Goal: Information Seeking & Learning: Learn about a topic

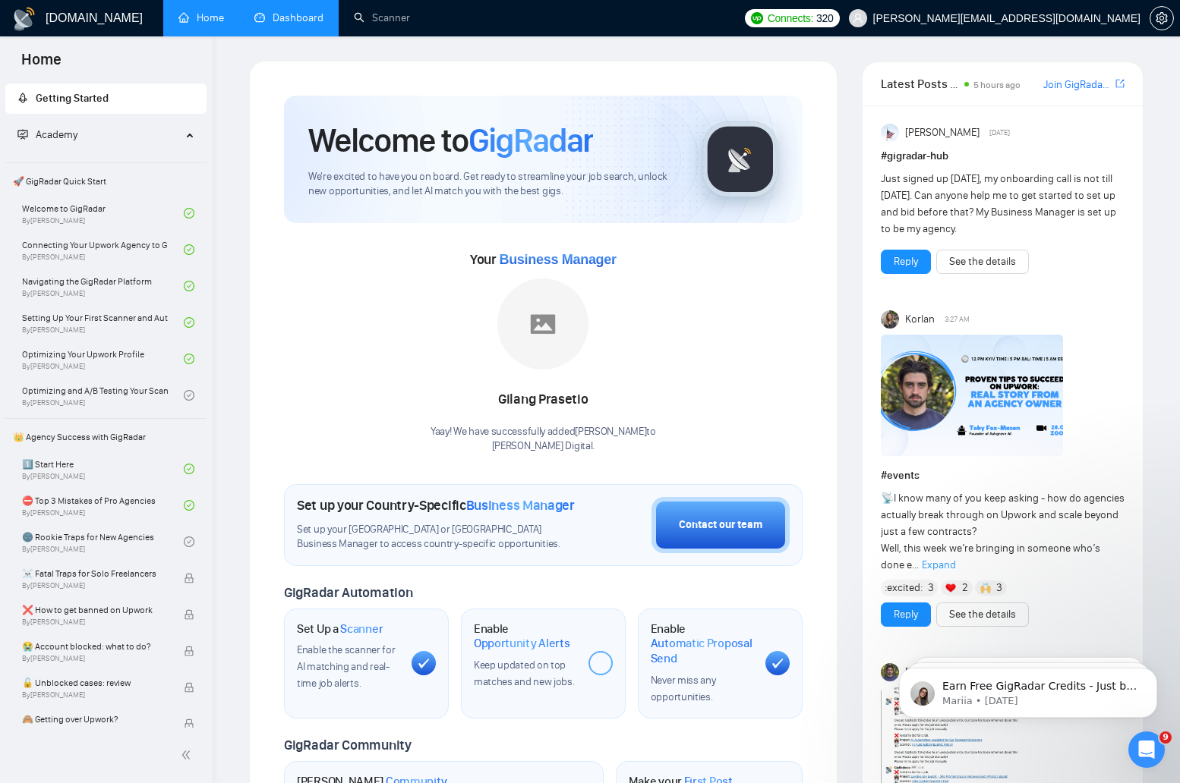
click at [292, 24] on link "Dashboard" at bounding box center [288, 17] width 69 height 13
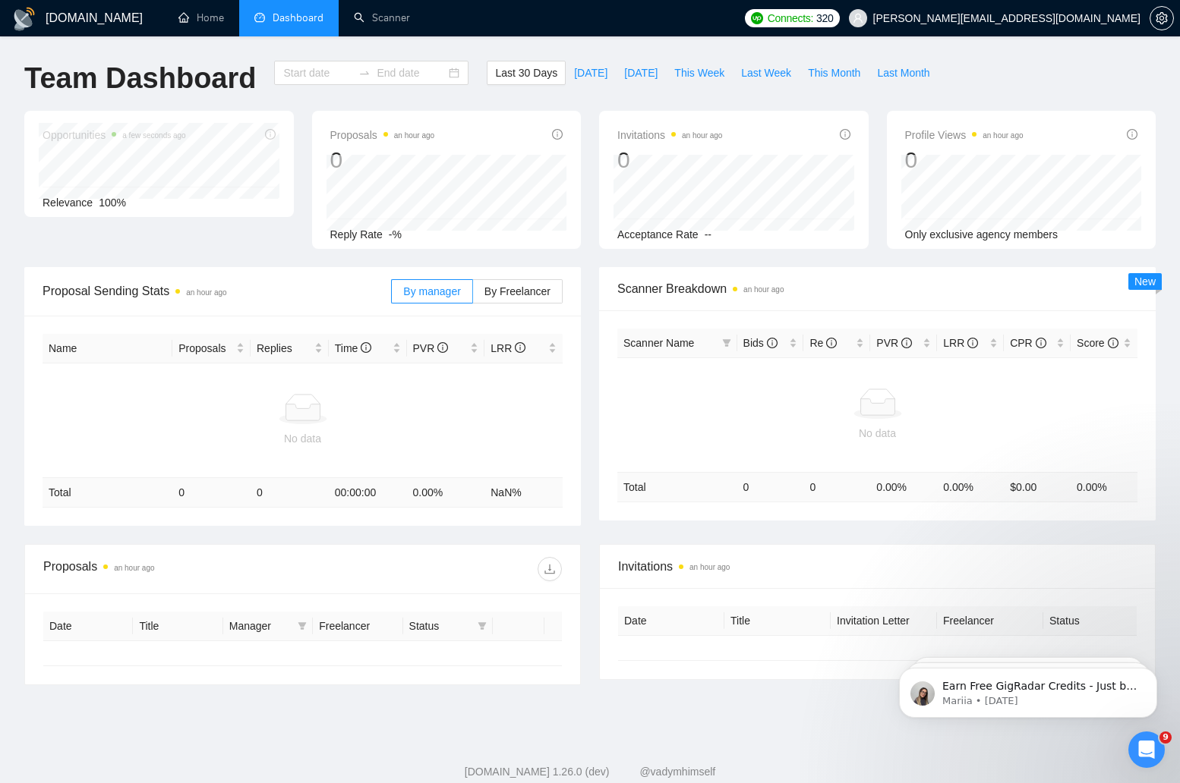
type input "[DATE]"
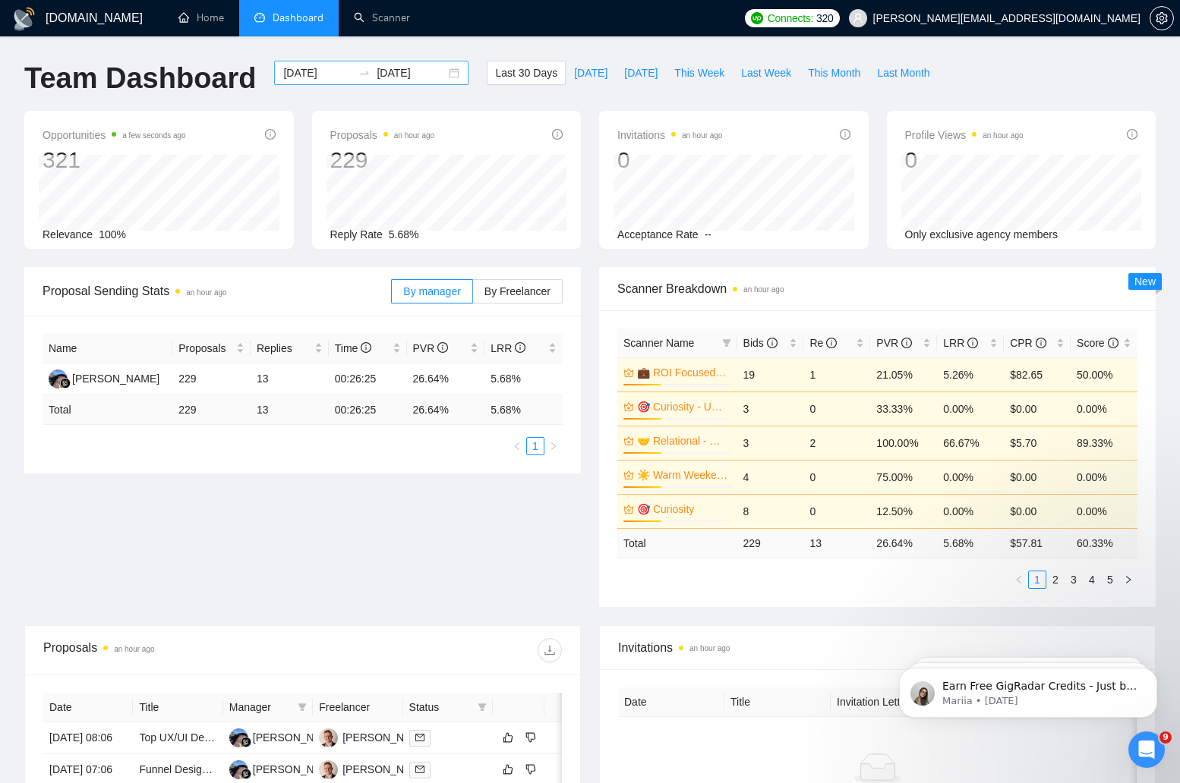
click at [446, 71] on div "[DATE] [DATE]" at bounding box center [371, 73] width 194 height 24
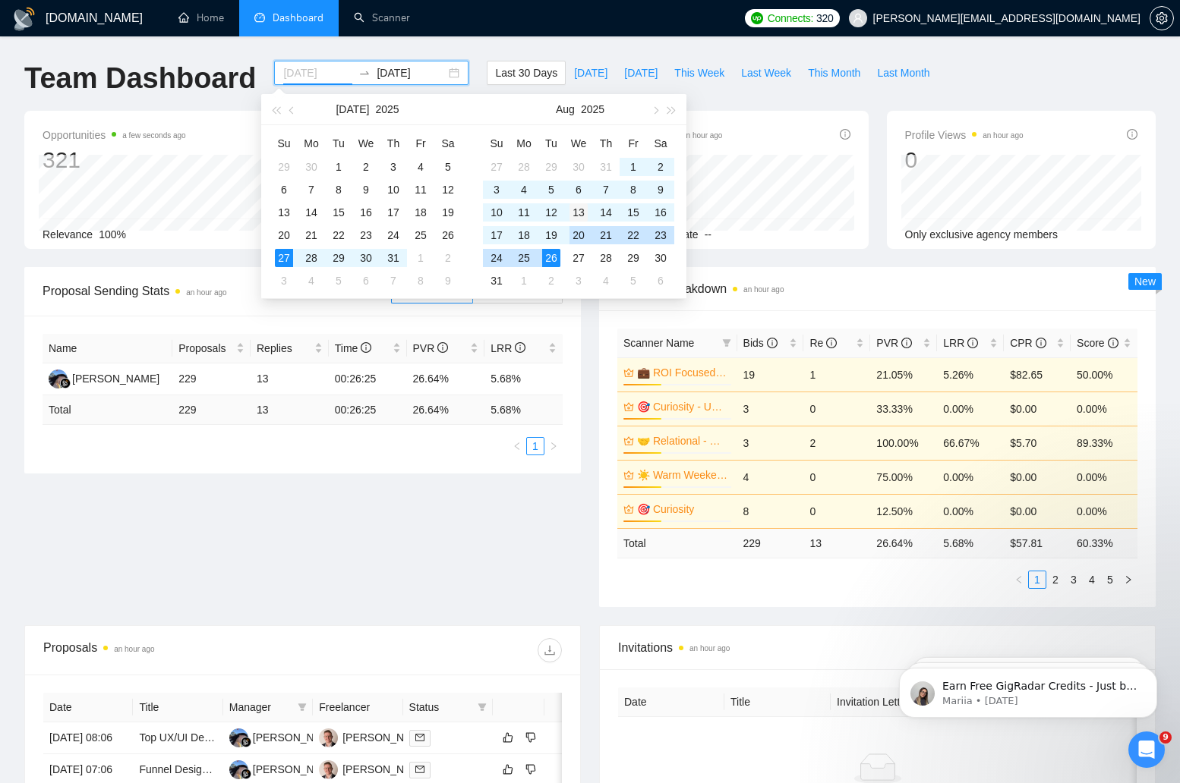
type input "[DATE]"
click at [577, 213] on div "13" at bounding box center [578, 212] width 18 height 18
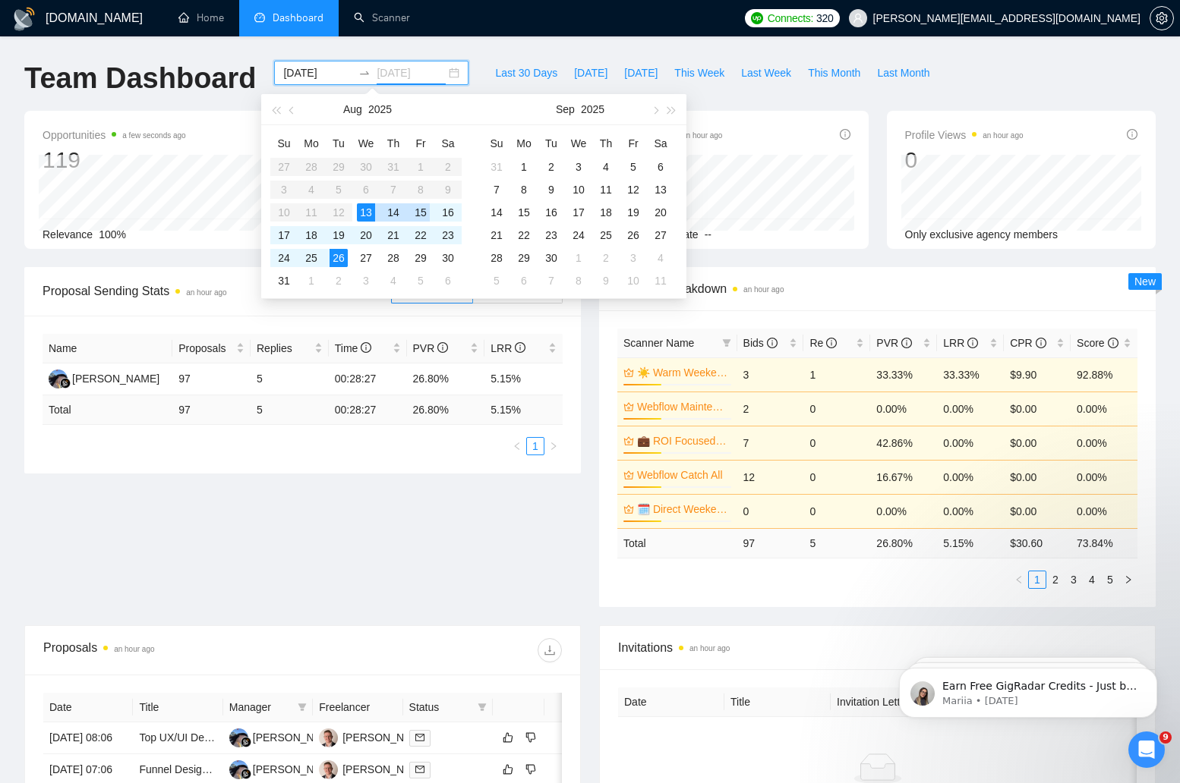
type input "[DATE]"
click at [339, 260] on div "26" at bounding box center [338, 258] width 18 height 18
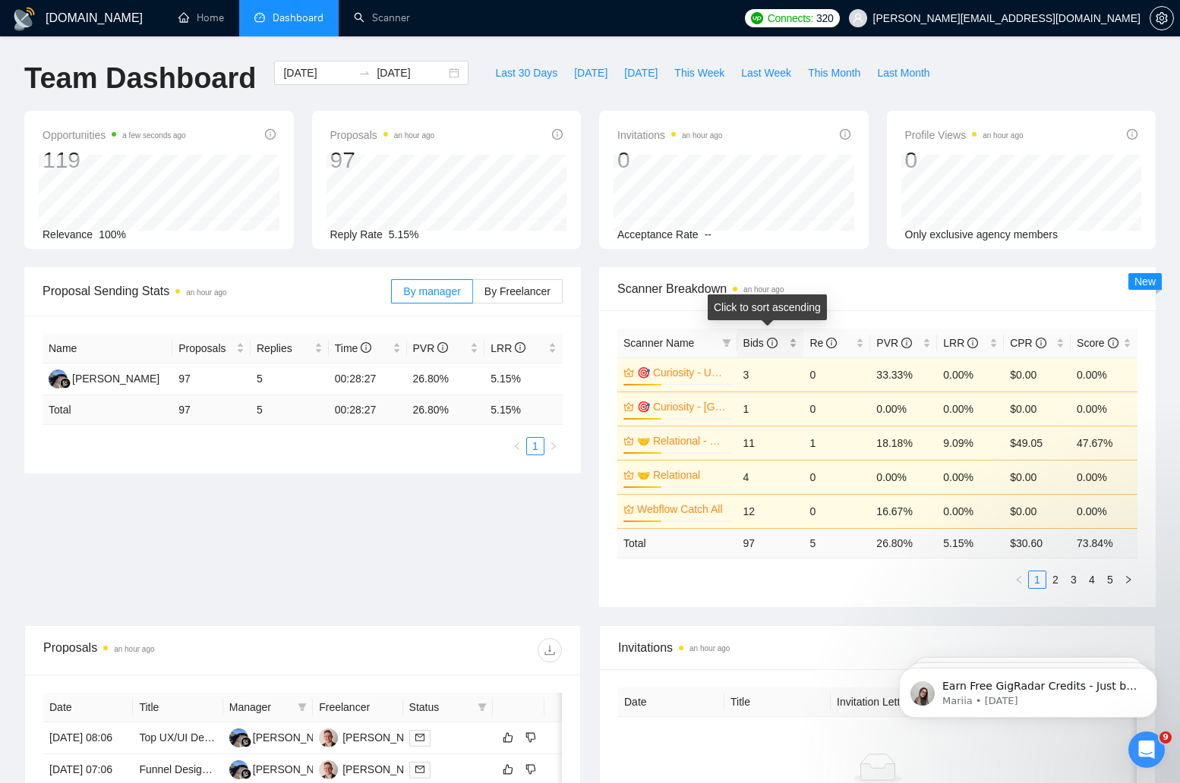
click at [790, 343] on div "Bids" at bounding box center [770, 343] width 55 height 17
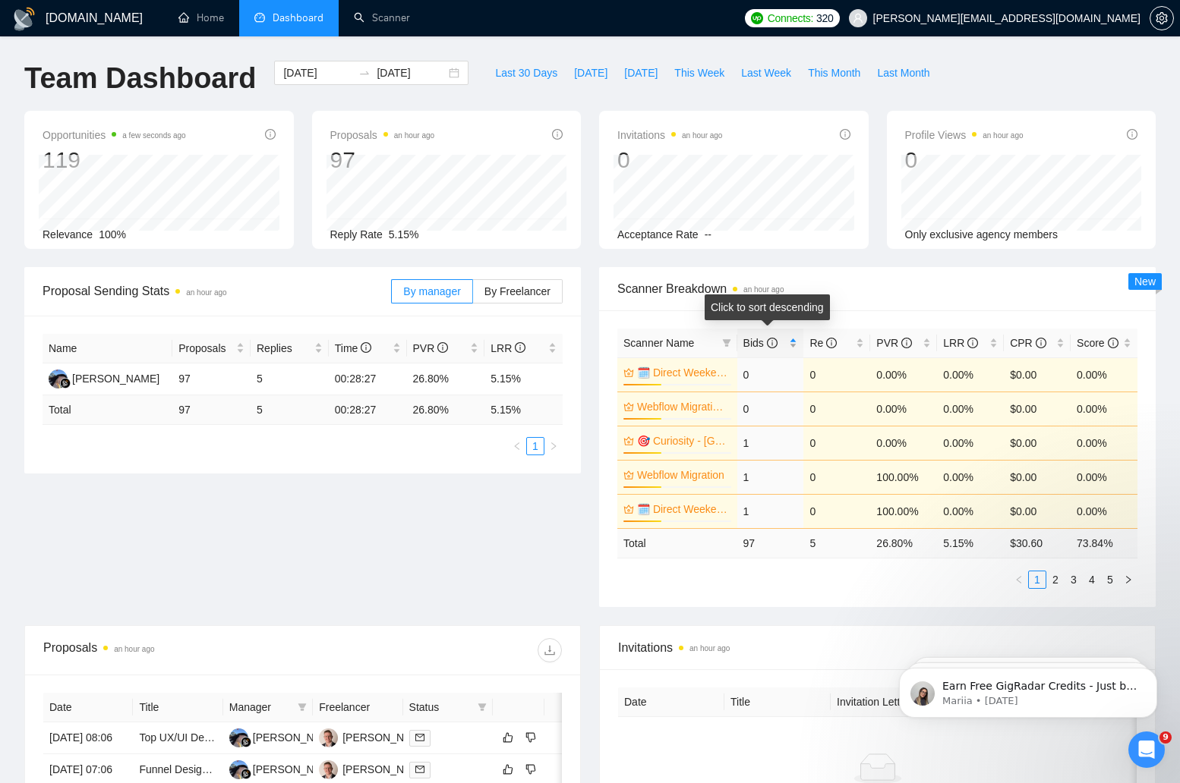
click at [792, 344] on div "Bids" at bounding box center [770, 343] width 55 height 17
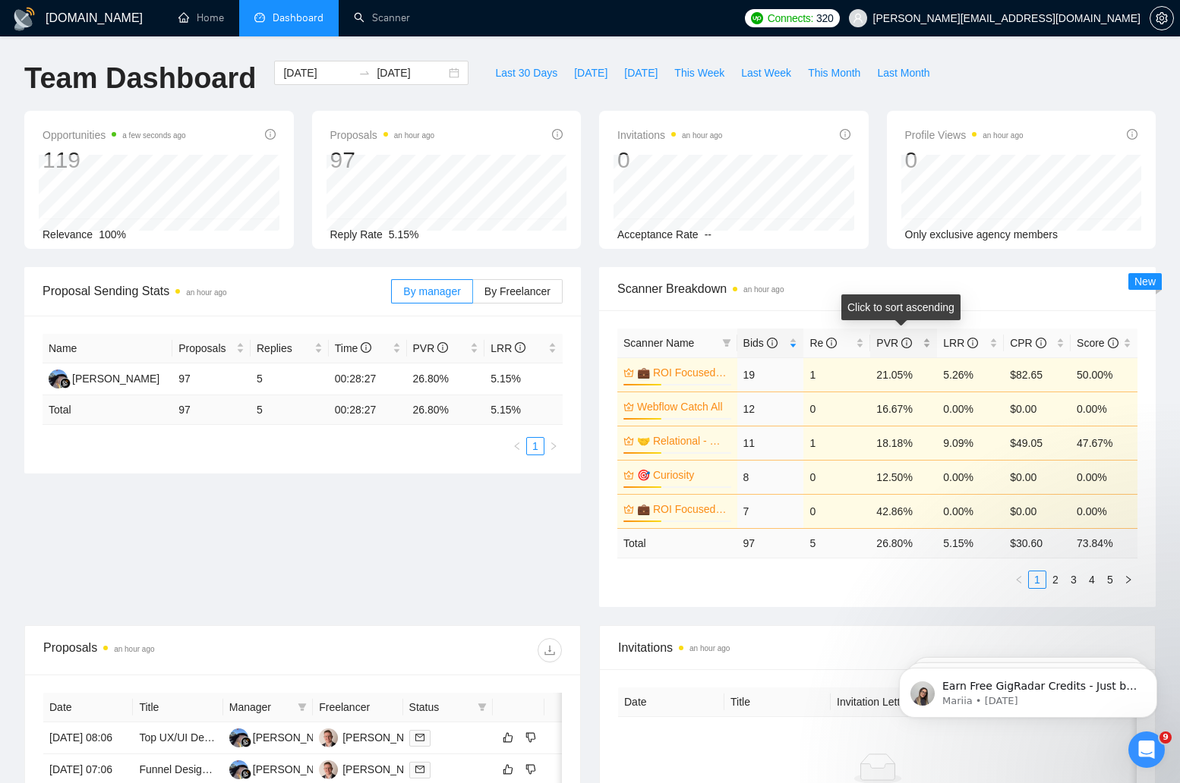
click at [926, 340] on div "PVR" at bounding box center [903, 343] width 55 height 17
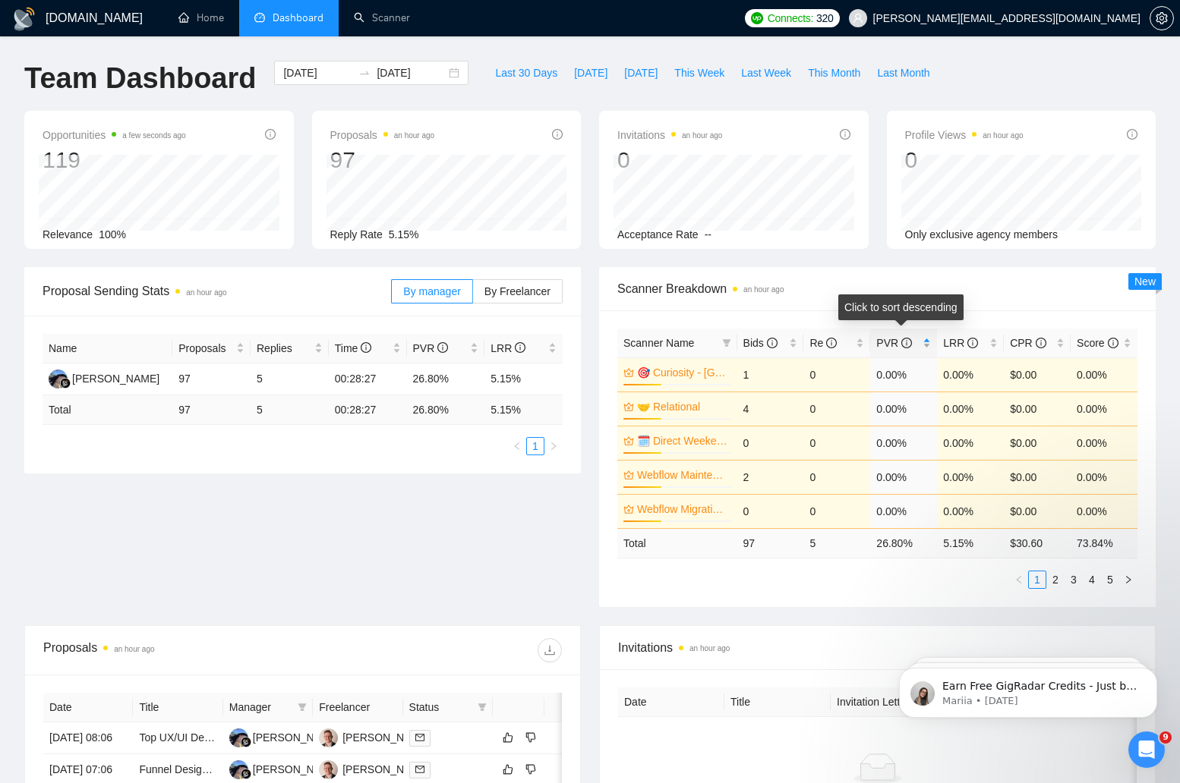
click at [926, 340] on div "PVR" at bounding box center [903, 343] width 55 height 17
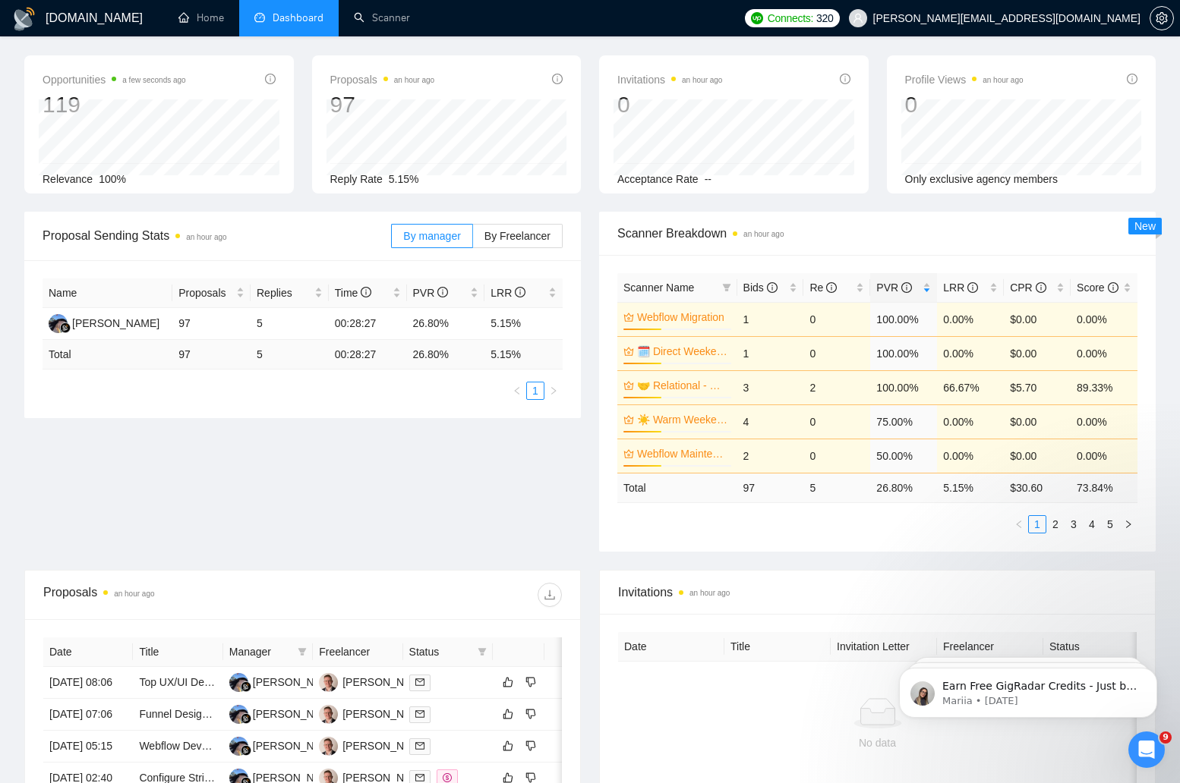
scroll to position [70, 0]
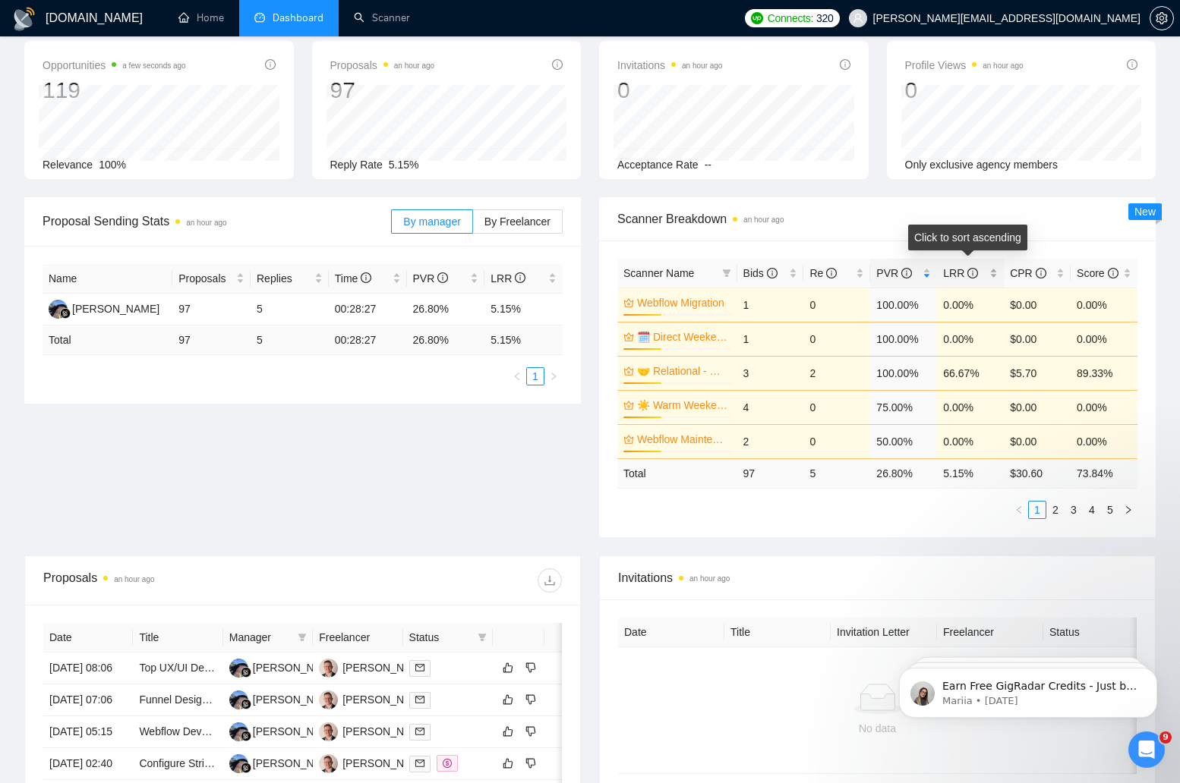
click at [988, 273] on div "LRR" at bounding box center [970, 273] width 55 height 17
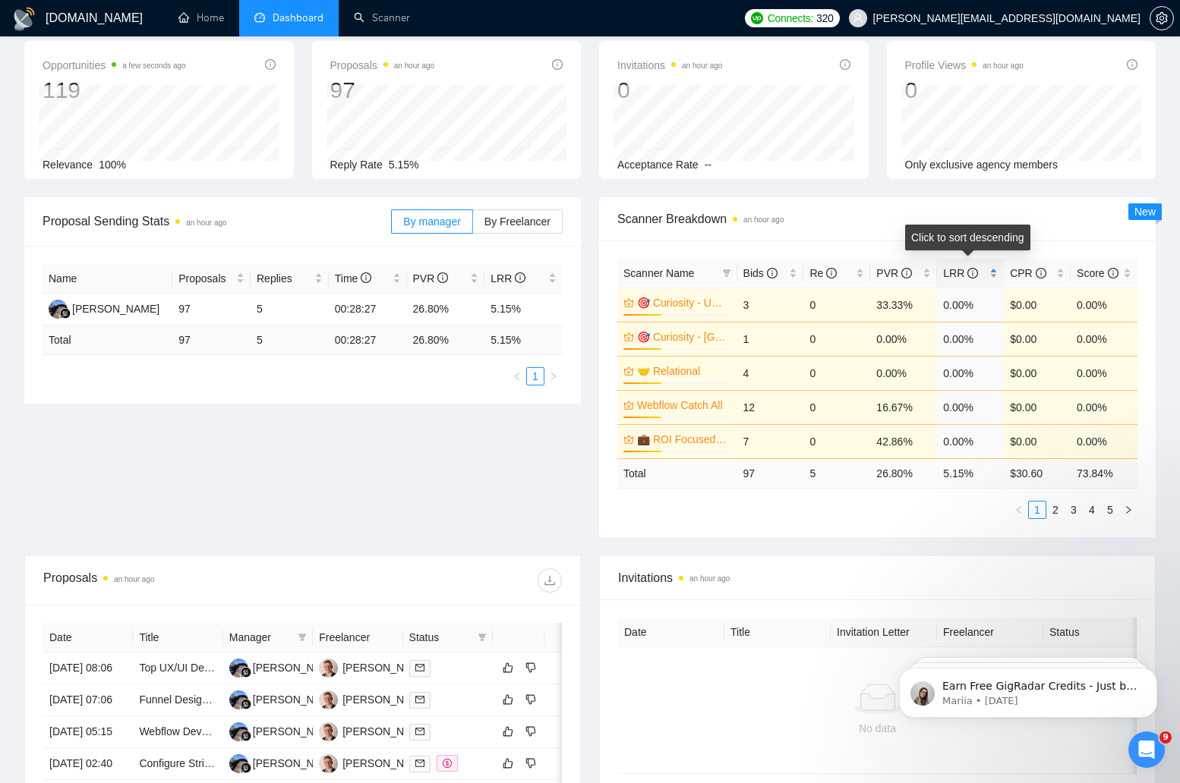
click at [990, 276] on div "LRR" at bounding box center [970, 273] width 55 height 17
click at [1061, 506] on link "2" at bounding box center [1055, 510] width 17 height 17
click at [1036, 509] on link "1" at bounding box center [1037, 510] width 17 height 17
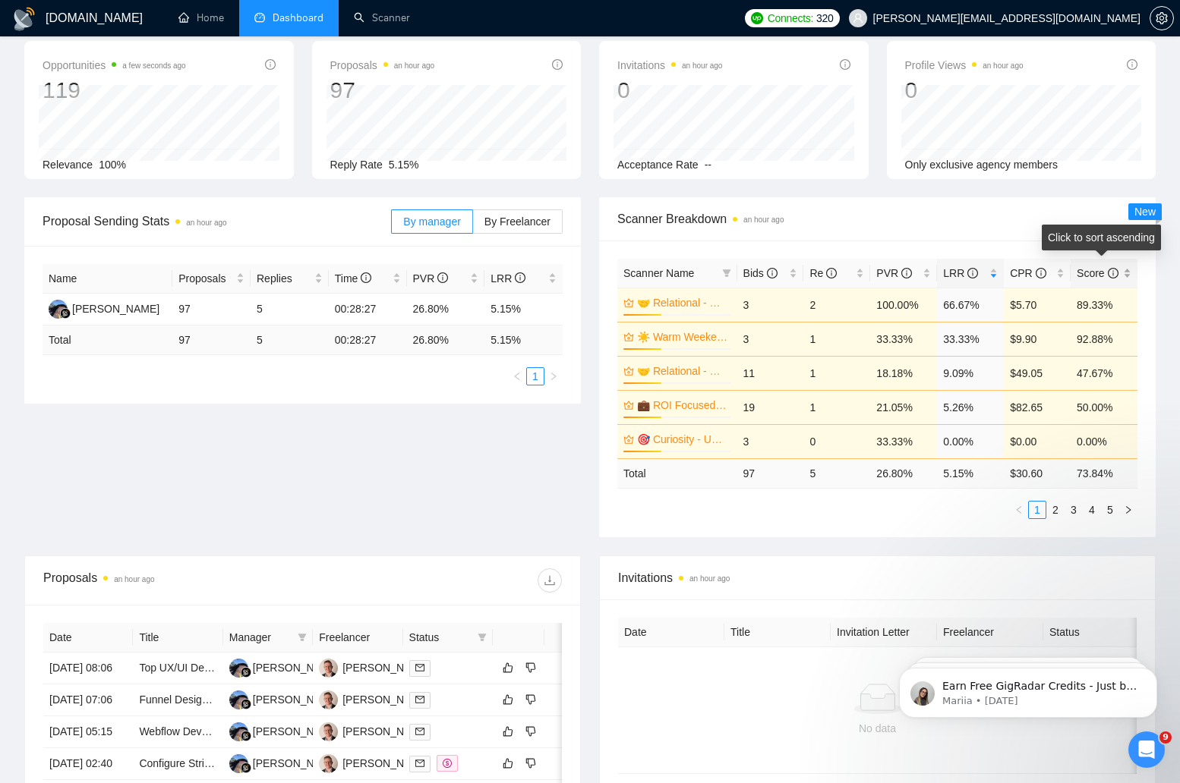
click at [1126, 273] on div "Score" at bounding box center [1104, 273] width 55 height 17
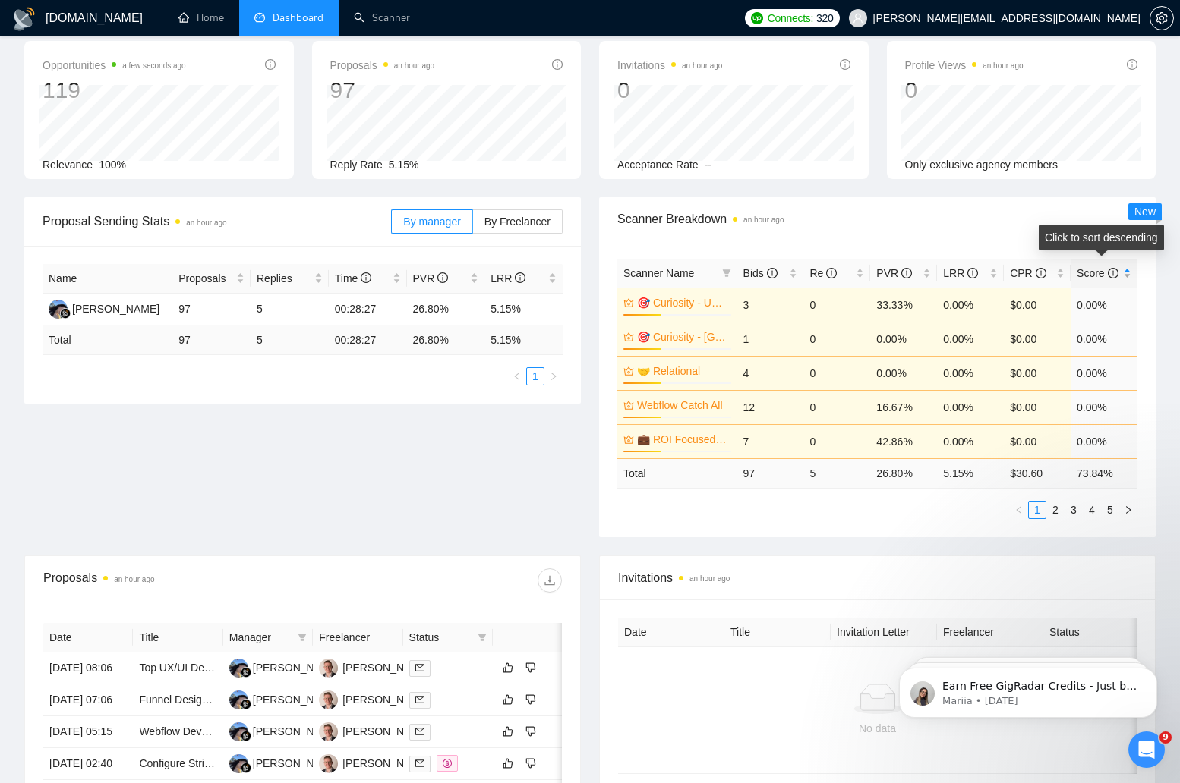
click at [1126, 273] on div "Score" at bounding box center [1104, 273] width 55 height 17
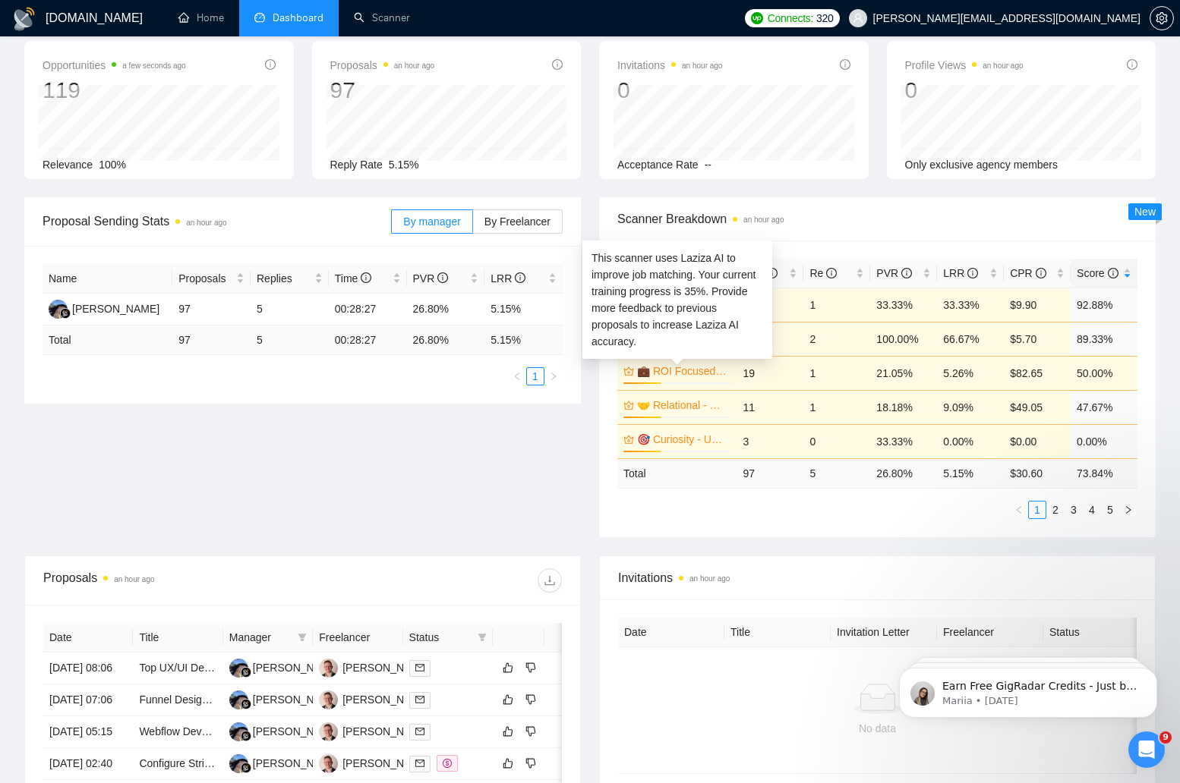
click at [674, 367] on link "💼 ROI Focused - US Only" at bounding box center [682, 371] width 91 height 17
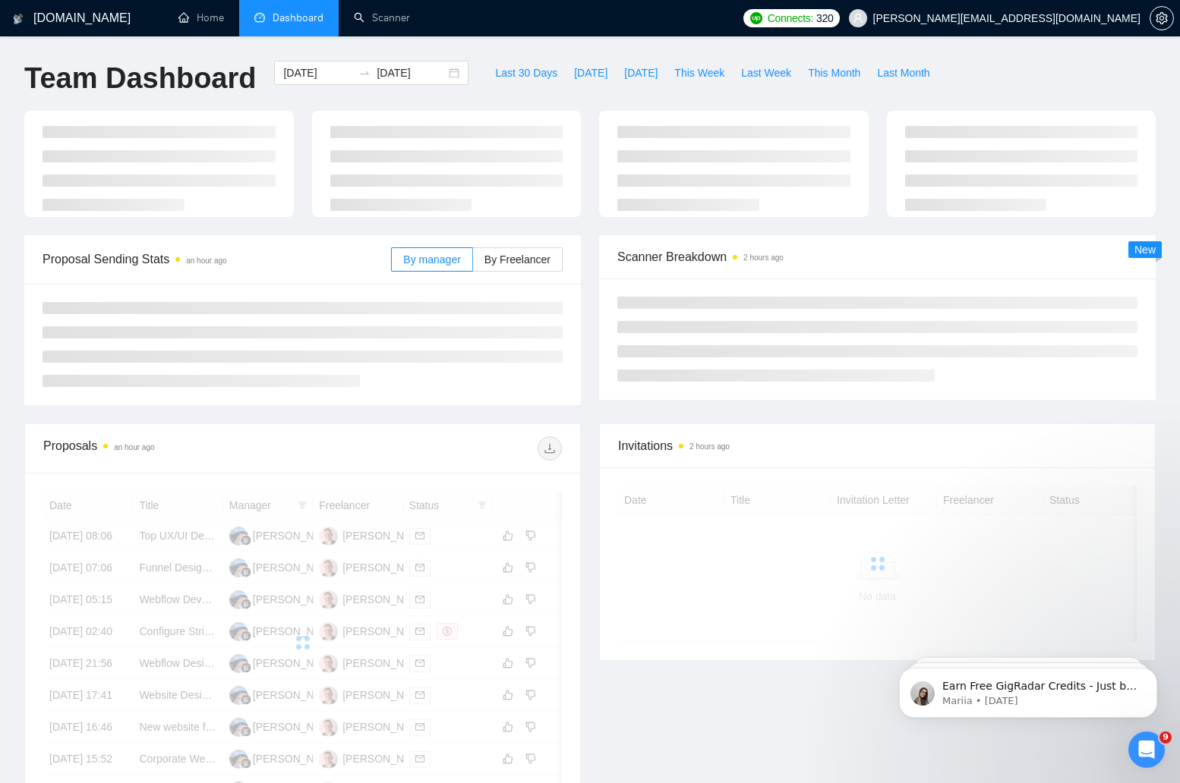
scroll to position [70, 0]
